Goal: Use online tool/utility: Utilize a website feature to perform a specific function

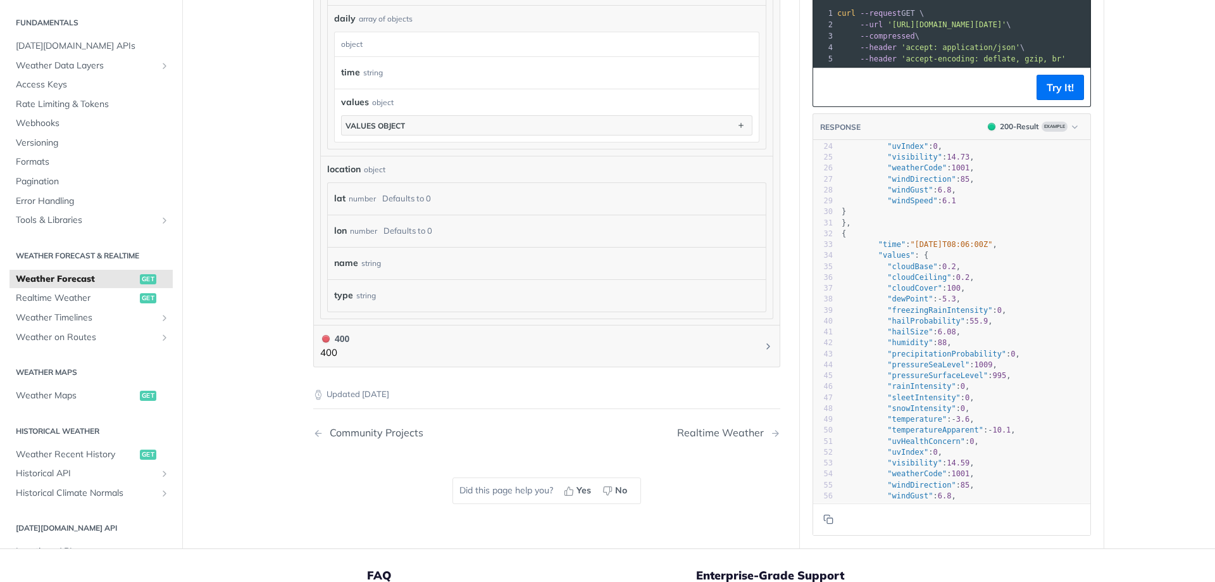
scroll to position [30, 0]
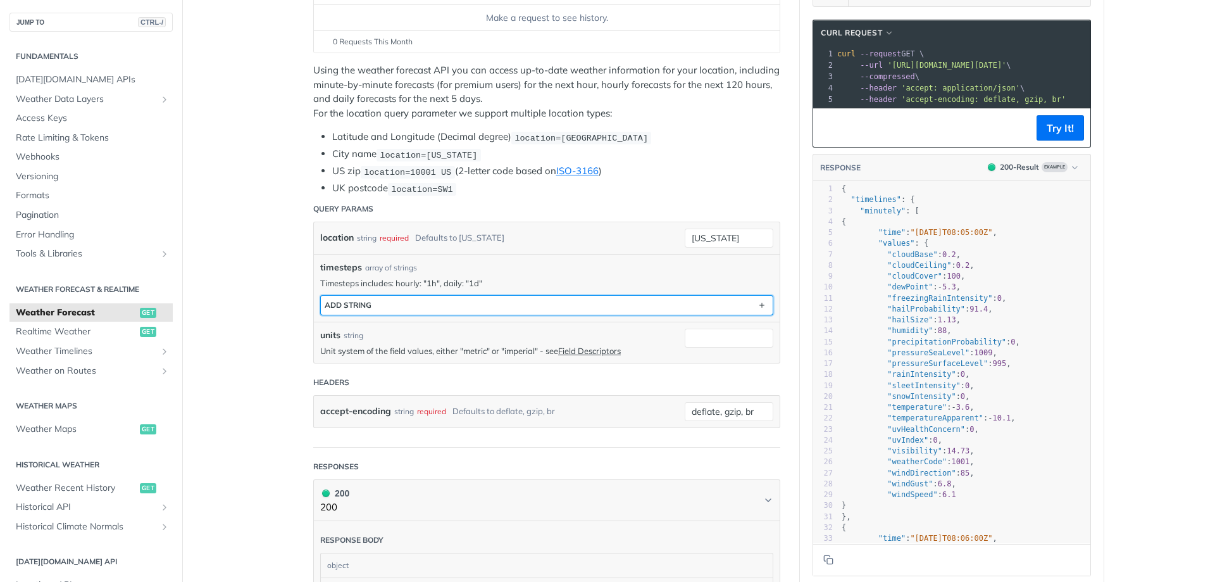
click at [473, 303] on button "ADD string" at bounding box center [547, 305] width 452 height 19
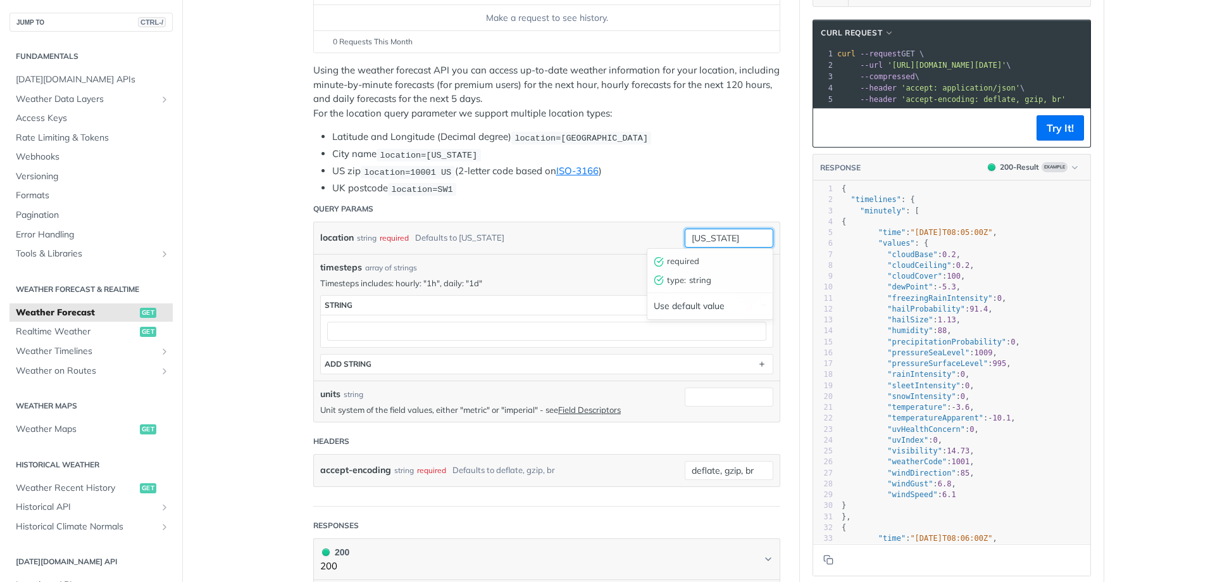
drag, startPoint x: 738, startPoint y: 235, endPoint x: 611, endPoint y: 237, distance: 126.6
click at [618, 237] on div "location string required Defaults to [US_STATE] [US_STATE] required type : stri…" at bounding box center [547, 238] width 466 height 32
type input "[GEOGRAPHIC_DATA]"
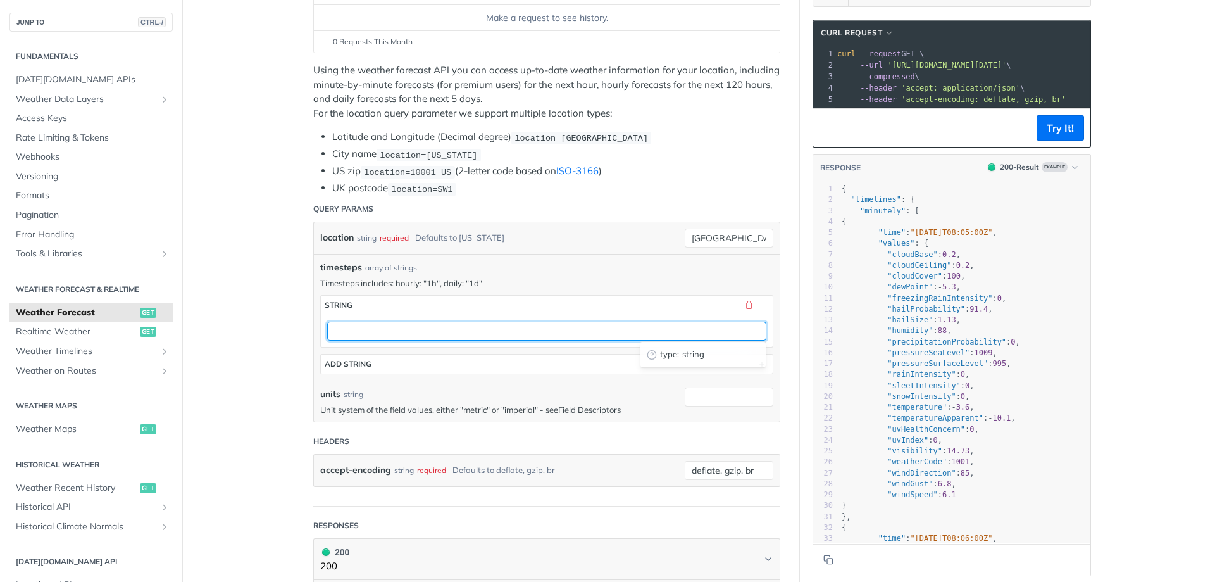
click at [362, 328] on input "text" at bounding box center [546, 331] width 439 height 19
type input "1d"
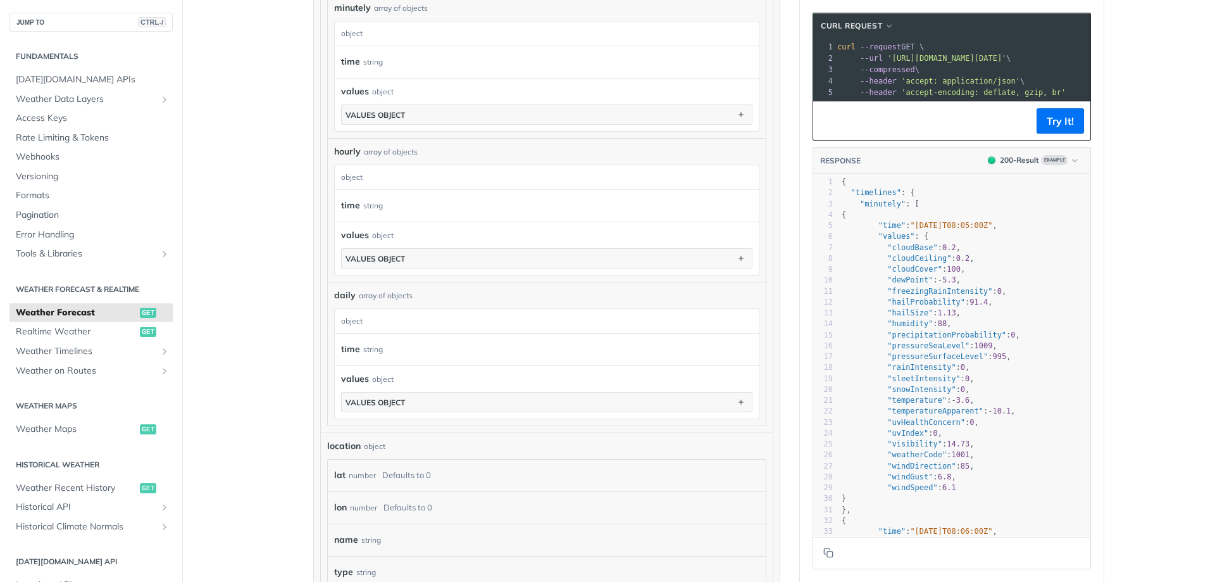
scroll to position [886, 0]
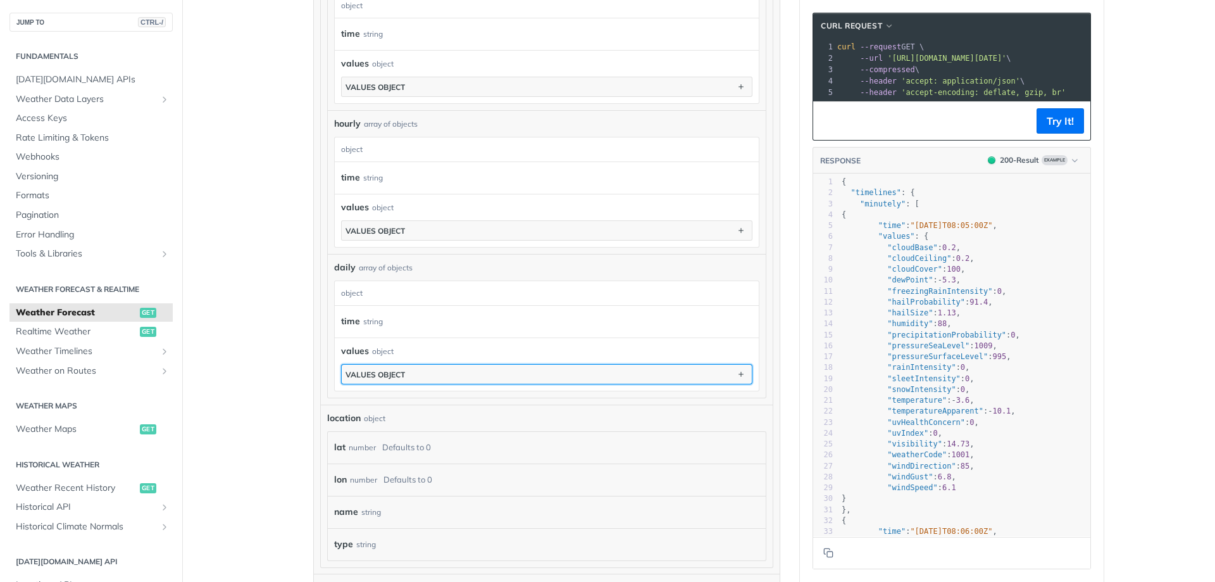
click at [396, 370] on div "values object" at bounding box center [375, 374] width 59 height 9
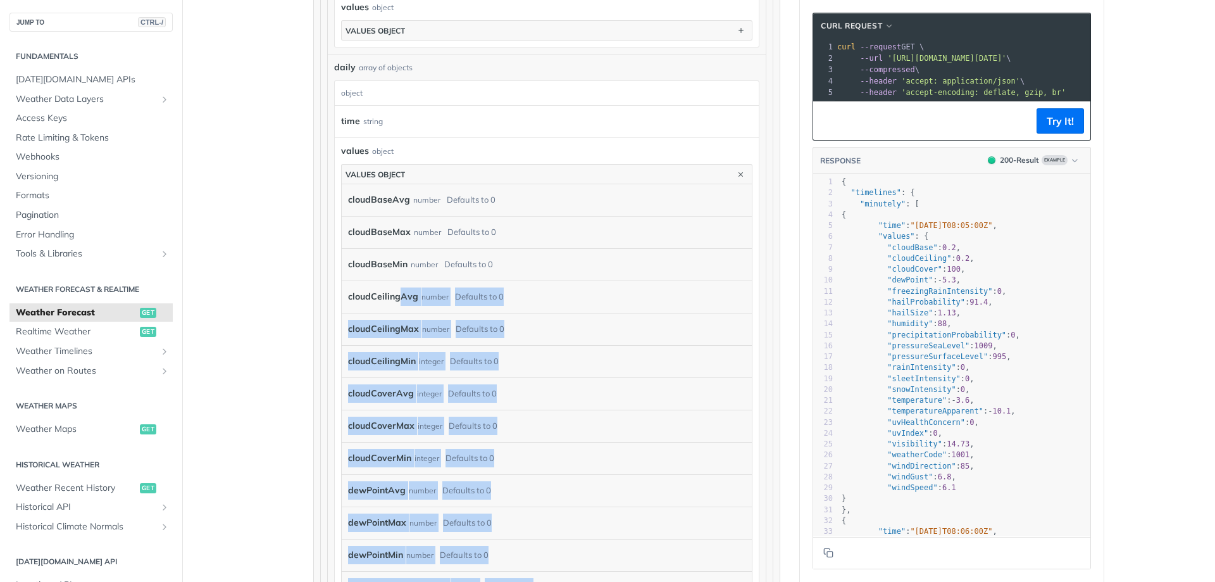
scroll to position [1076, 0]
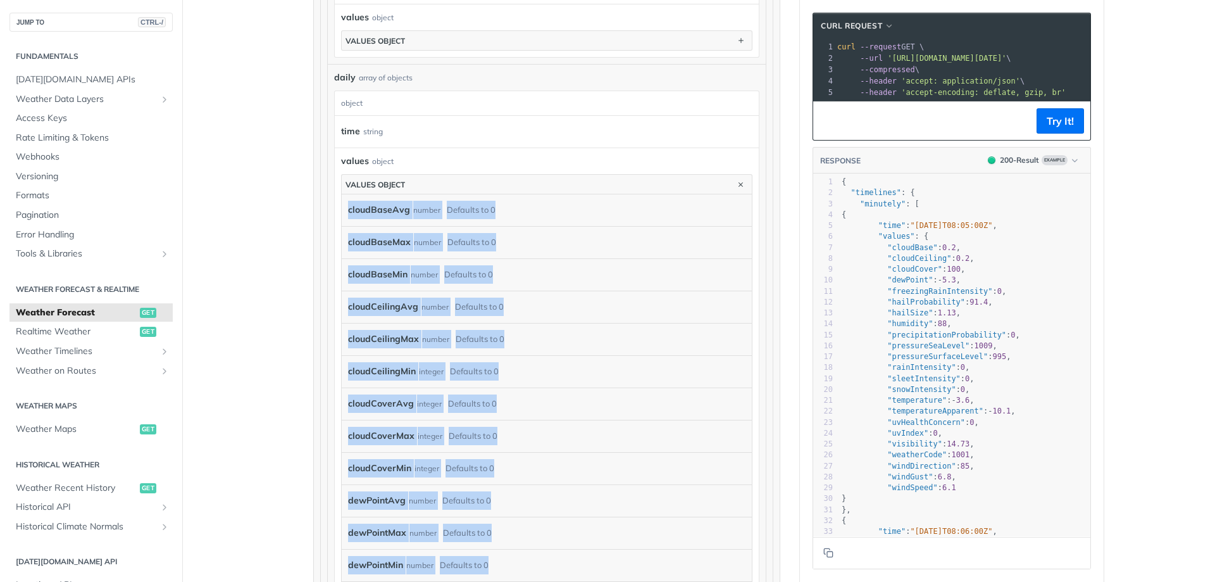
drag, startPoint x: 494, startPoint y: 434, endPoint x: 323, endPoint y: 203, distance: 287.7
copy div "cloudBaseAvg number Defaults to 0 cloudBaseMax number Defaults to 0 cloudBaseMi…"
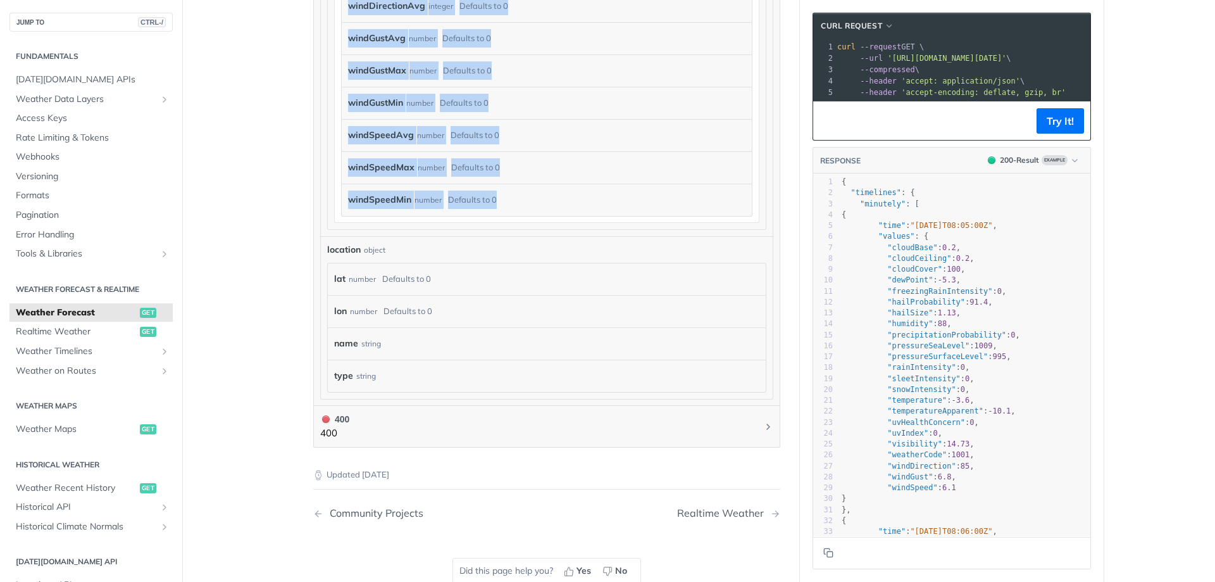
scroll to position [4557, 0]
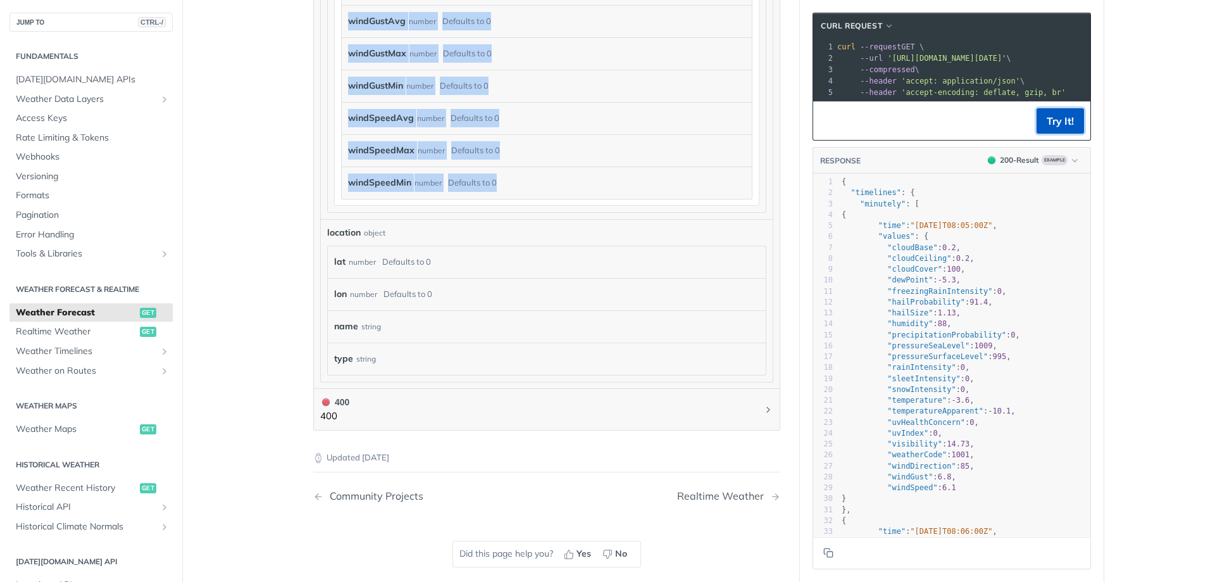
click at [1060, 131] on button "Try It!" at bounding box center [1060, 120] width 47 height 25
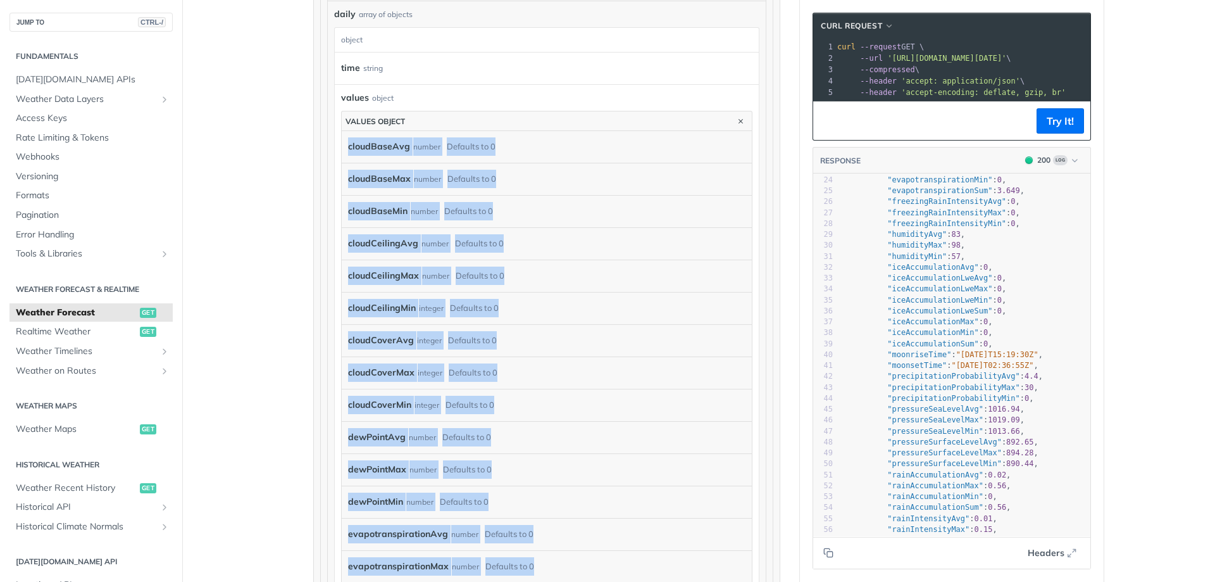
scroll to position [320, 0]
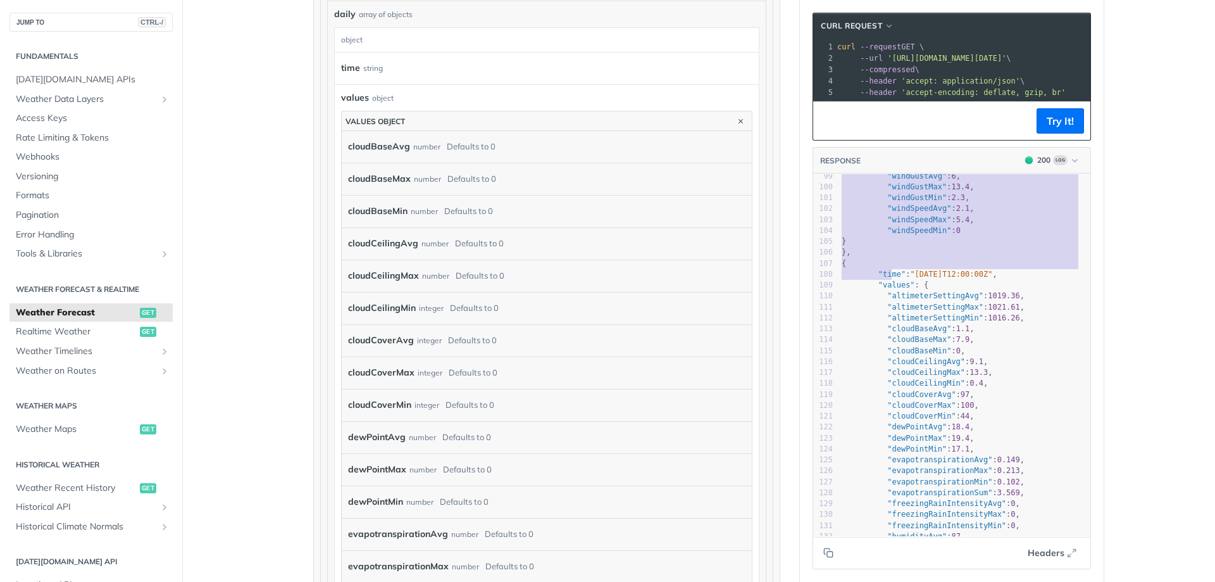
type textarea "{ "time": "[DATE]T12:00:00Z", "values": { "altimeterSettingAvg": 1020.21, "alti…"
drag, startPoint x: 832, startPoint y: 225, endPoint x: 885, endPoint y: 265, distance: 66.5
click at [885, 265] on div "x { 86 "temperatureMin" : 18.2 , 87 "uvHealthConcernAvg" : 1 , 88 "uvHealthConc…" at bounding box center [967, 371] width 309 height 394
